Goal: Complete application form

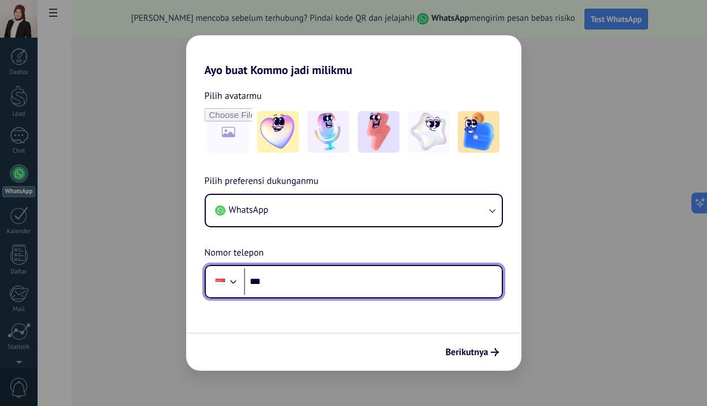
click at [283, 275] on input "***" at bounding box center [373, 281] width 258 height 27
paste input "**********"
click at [276, 286] on input "**********" at bounding box center [373, 281] width 258 height 27
type input "**********"
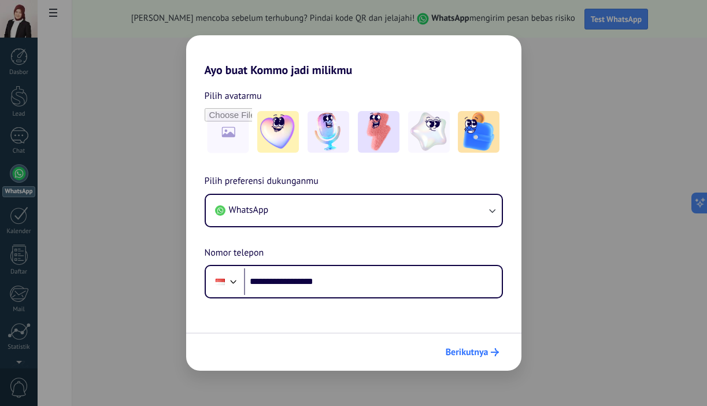
click at [468, 352] on span "Berikutnya" at bounding box center [467, 352] width 43 height 8
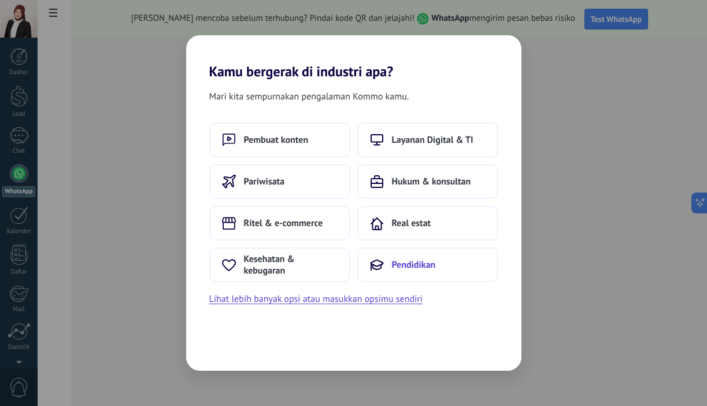
click at [408, 253] on button "Pendidikan" at bounding box center [427, 264] width 141 height 35
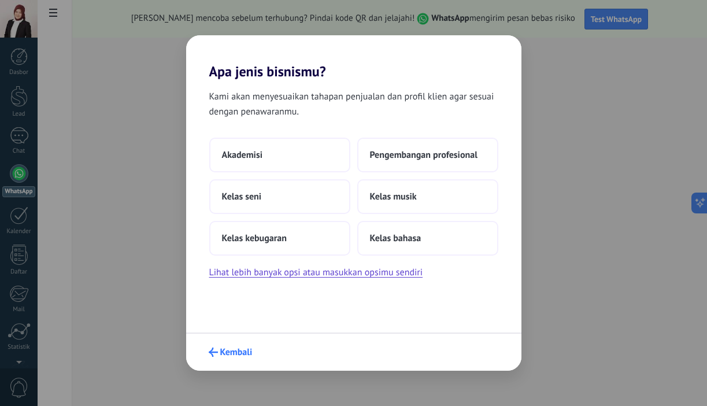
click at [234, 348] on span "Kembali" at bounding box center [236, 352] width 32 height 8
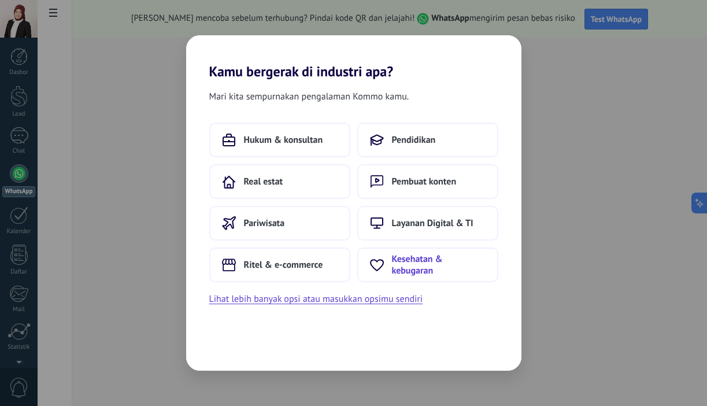
click at [391, 275] on button "Kesehatan & kebugaran" at bounding box center [427, 264] width 141 height 35
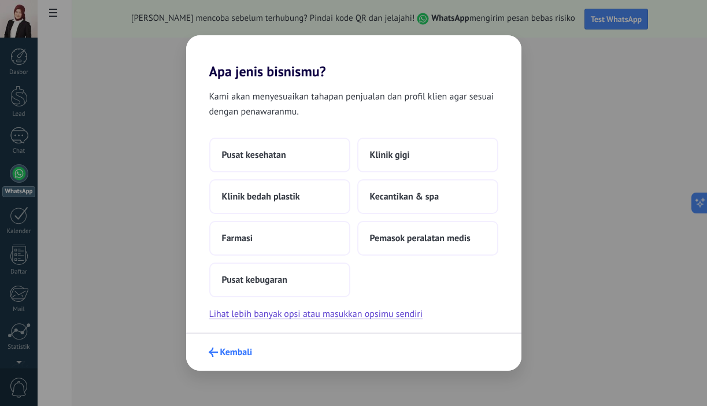
click at [231, 348] on span "Kembali" at bounding box center [236, 352] width 32 height 8
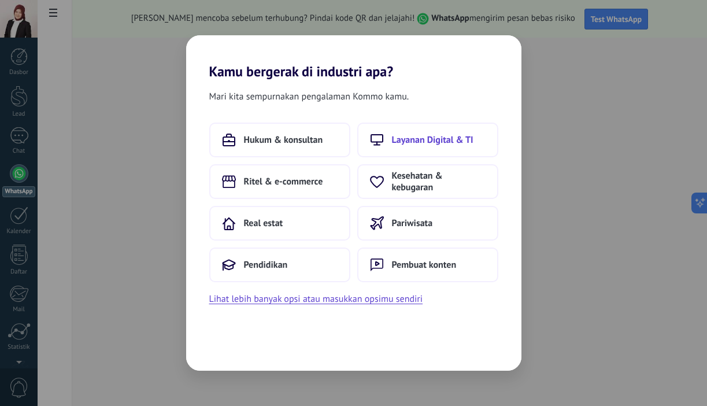
click at [405, 144] on span "Layanan Digital & TI" at bounding box center [433, 140] width 82 height 12
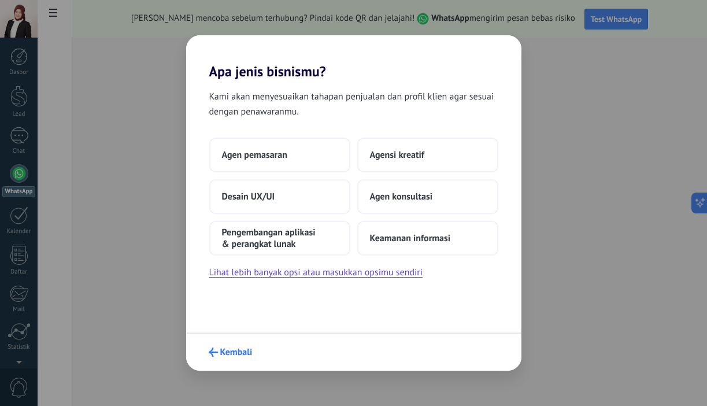
click at [232, 356] on span "Kembali" at bounding box center [236, 352] width 32 height 8
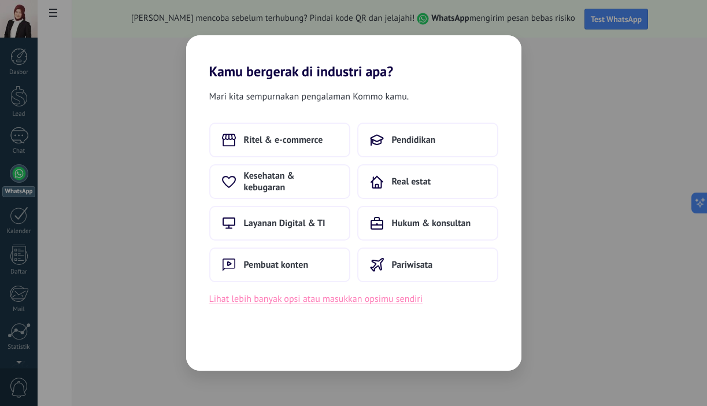
click at [256, 299] on button "Lihat lebih banyak opsi atau masukkan opsimu sendiri" at bounding box center [316, 298] width 214 height 15
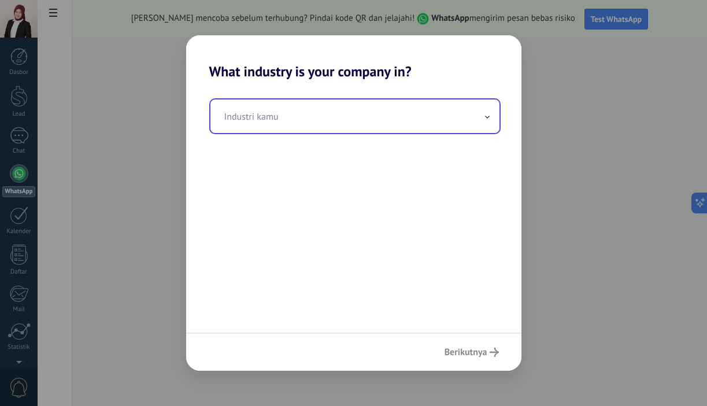
click at [371, 125] on input "text" at bounding box center [354, 116] width 289 height 34
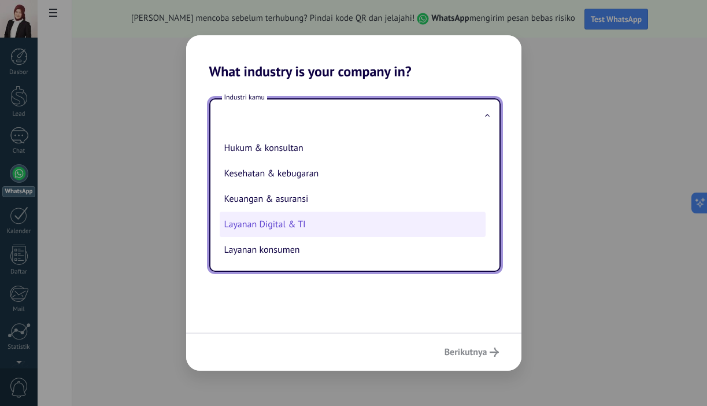
click at [303, 220] on li "Layanan Digital & TI" at bounding box center [353, 224] width 266 height 25
type input "**********"
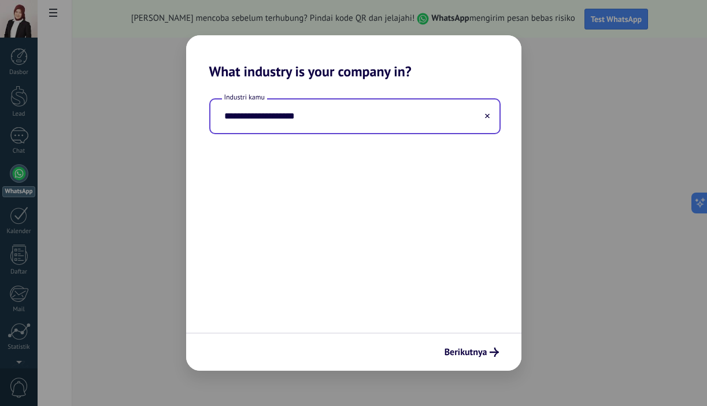
click at [465, 336] on div "Berikutnya" at bounding box center [353, 351] width 335 height 38
click at [467, 350] on span "Berikutnya" at bounding box center [466, 352] width 43 height 8
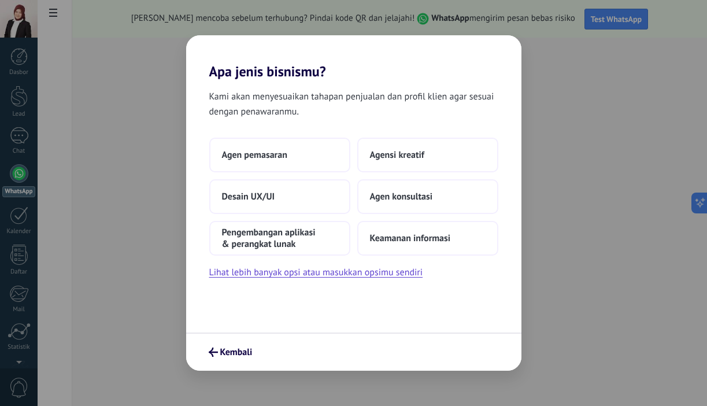
click at [585, 189] on div "Apa jenis bisnismu? Kami akan menyesuaikan tahapan penjualan dan profil klien a…" at bounding box center [353, 203] width 707 height 406
click at [230, 356] on span "Kembali" at bounding box center [236, 352] width 32 height 8
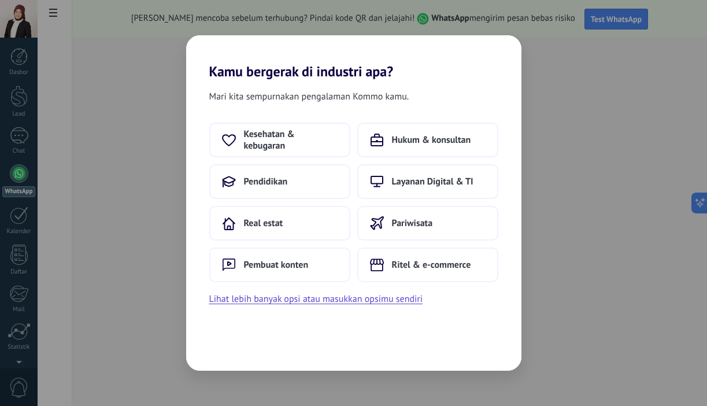
click at [230, 357] on div "Mari kita sempurnakan pengalaman Kommo kamu. Kesehatan & kebugaran Hukum & kons…" at bounding box center [353, 225] width 335 height 291
click at [109, 132] on div "Kamu bergerak di industri apa? Mari kita sempurnakan pengalaman Kommo kamu. Kes…" at bounding box center [353, 203] width 707 height 406
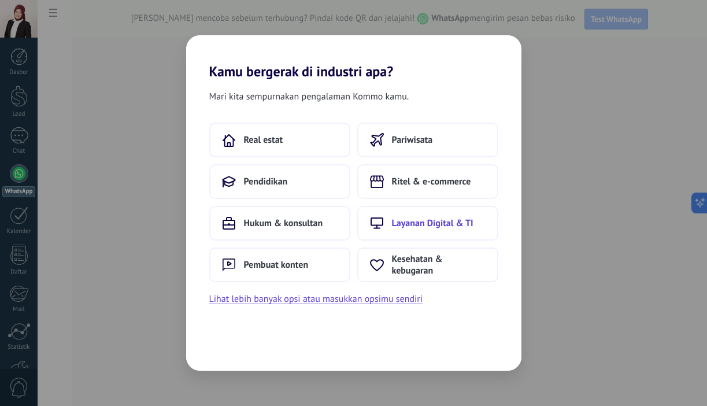
click at [430, 221] on span "Layanan Digital & TI" at bounding box center [433, 223] width 82 height 12
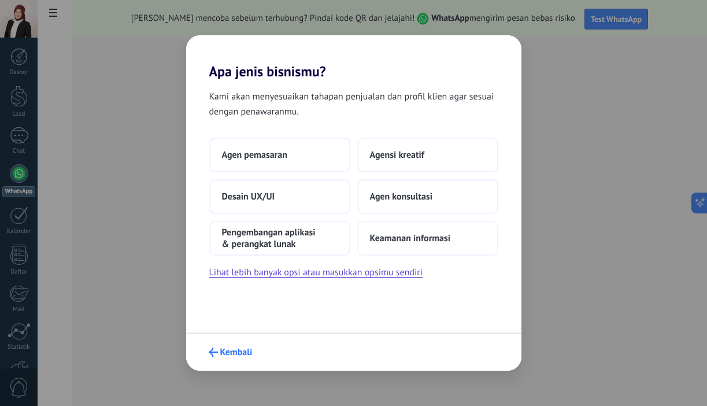
click at [222, 352] on span "Kembali" at bounding box center [236, 352] width 32 height 8
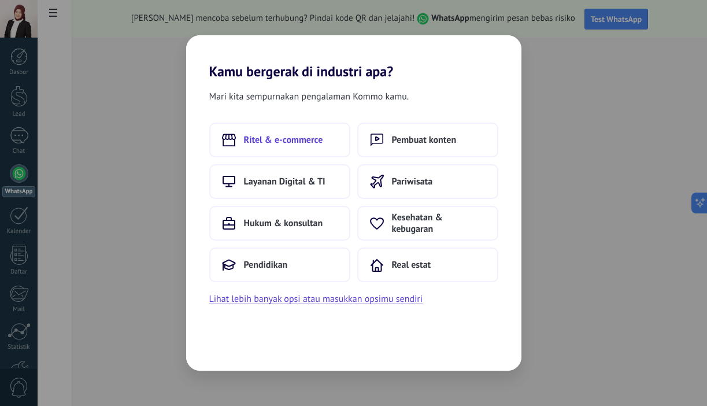
click at [321, 144] on span "Ritel & e-commerce" at bounding box center [283, 140] width 79 height 12
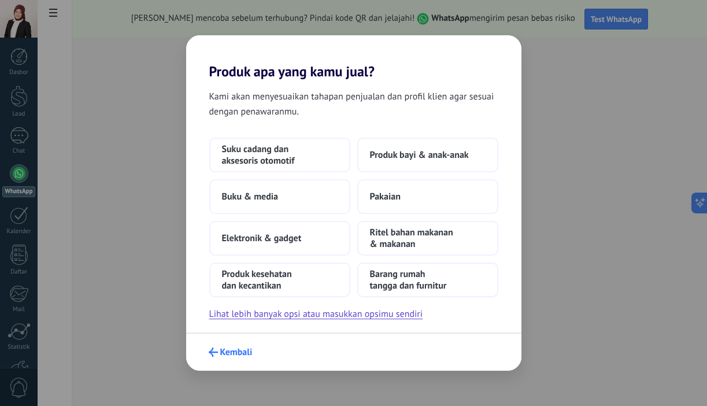
click at [246, 353] on span "Kembali" at bounding box center [236, 352] width 32 height 8
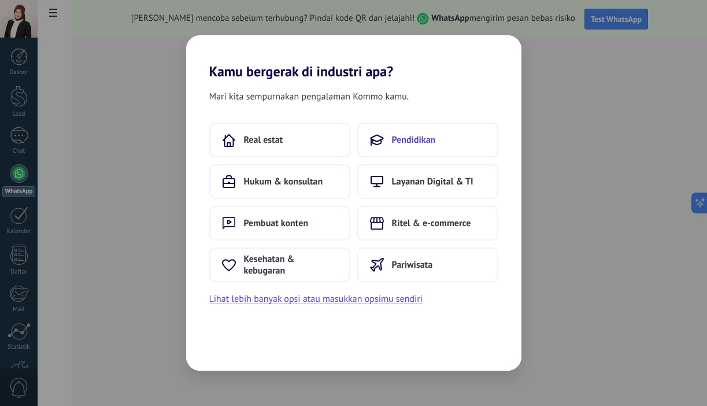
click at [387, 142] on button "Pendidikan" at bounding box center [427, 140] width 141 height 35
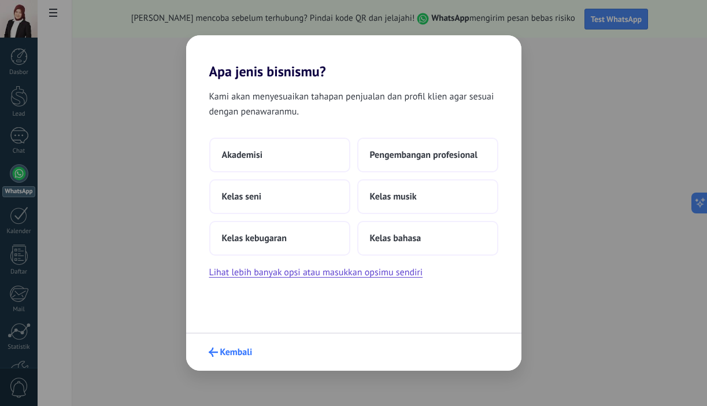
click at [235, 354] on span "Kembali" at bounding box center [236, 352] width 32 height 8
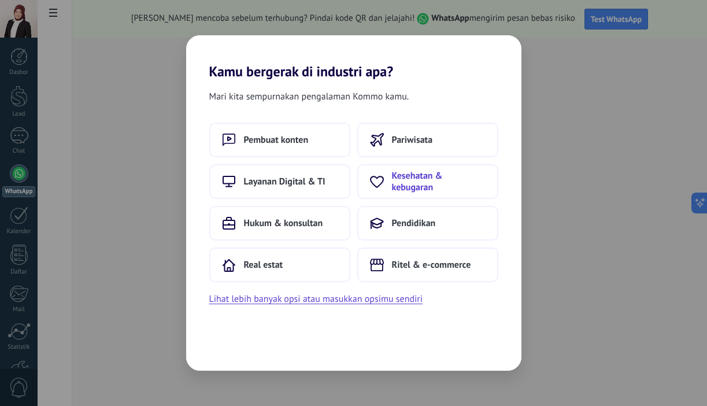
click at [413, 187] on span "Kesehatan & kebugaran" at bounding box center [439, 181] width 94 height 23
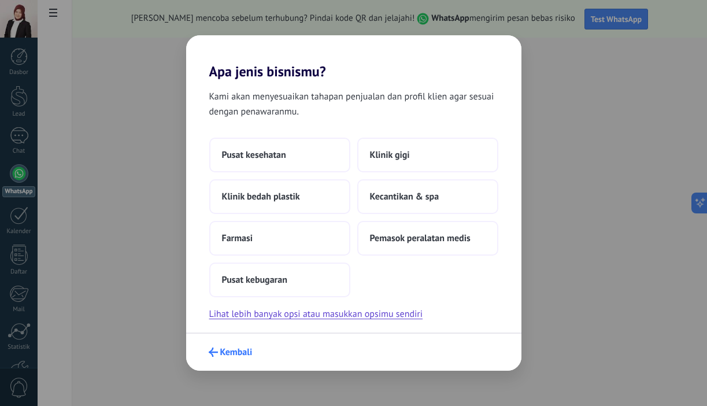
click at [229, 351] on span "Kembali" at bounding box center [236, 352] width 32 height 8
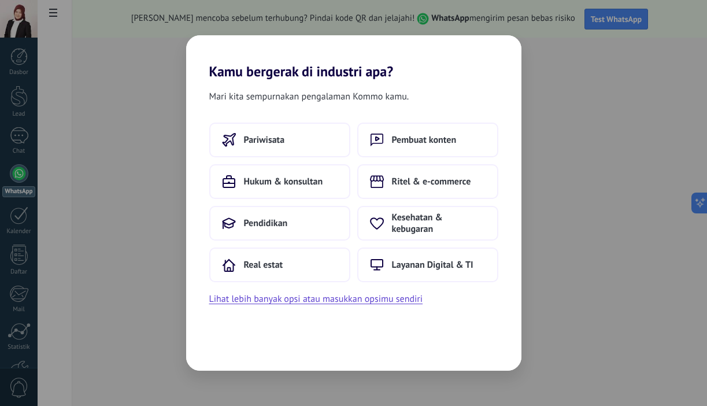
click at [385, 202] on div "Pariwisata Pembuat konten Hukum & konsultan Ritel & e-commerce Pendidikan Keseh…" at bounding box center [353, 203] width 289 height 160
